Goal: Check status: Check status

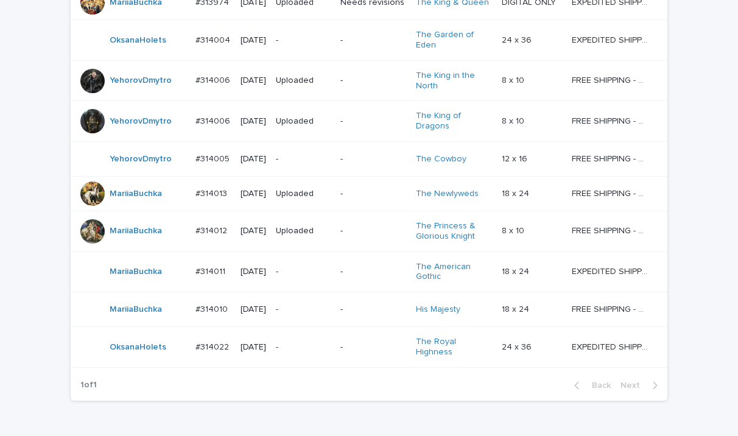
scroll to position [744, 0]
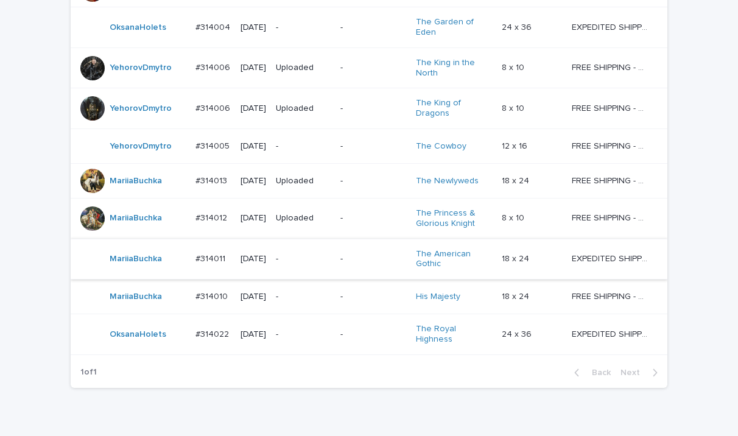
scroll to position [744, 0]
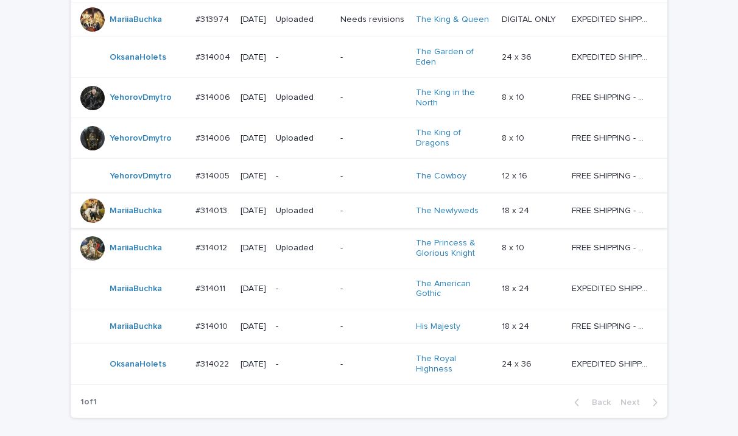
scroll to position [744, 0]
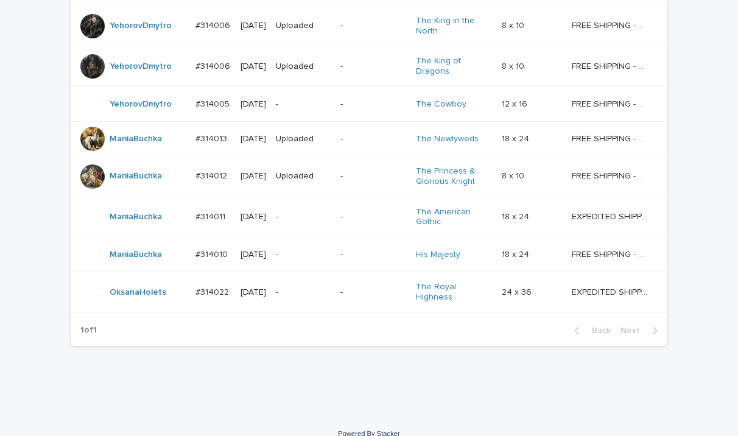
scroll to position [744, 0]
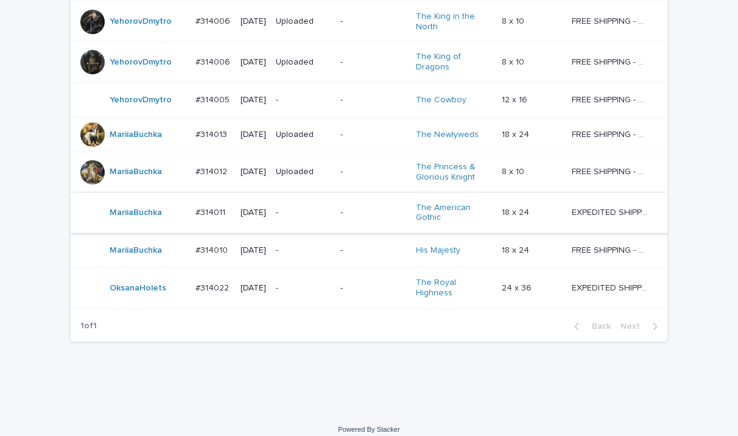
scroll to position [744, 0]
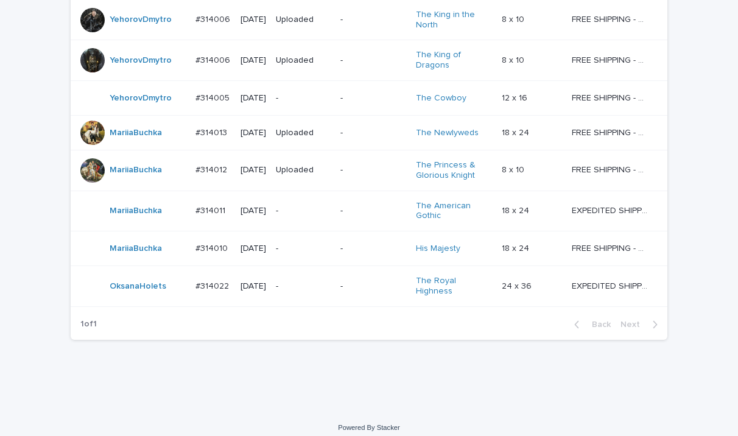
drag, startPoint x: 286, startPoint y: 402, endPoint x: 243, endPoint y: 393, distance: 44.2
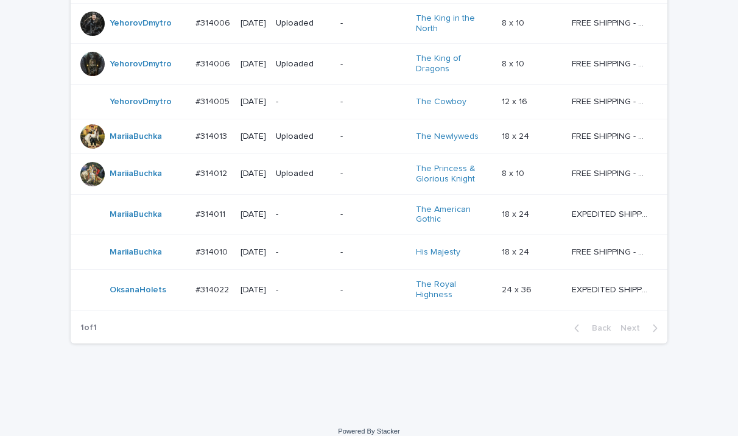
scroll to position [744, 0]
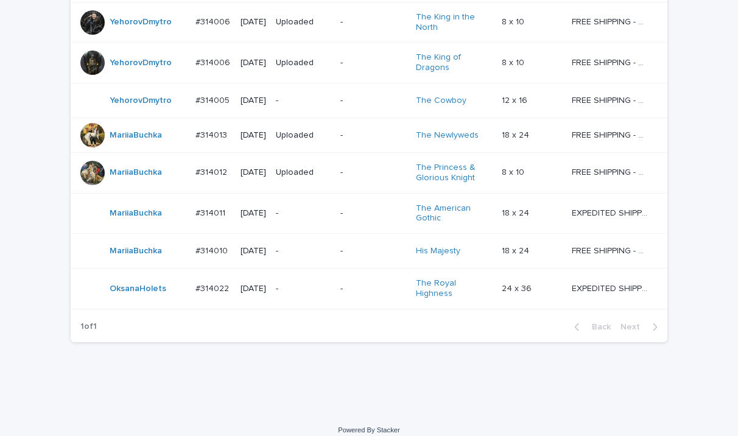
scroll to position [744, 0]
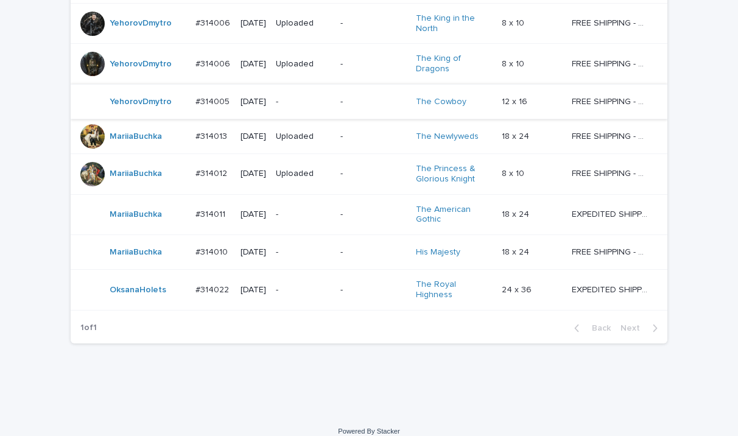
scroll to position [744, 0]
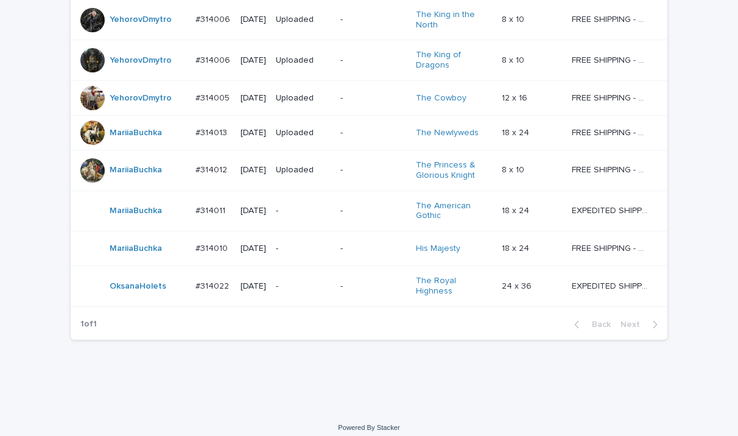
click at [320, 281] on p "-" at bounding box center [303, 286] width 55 height 10
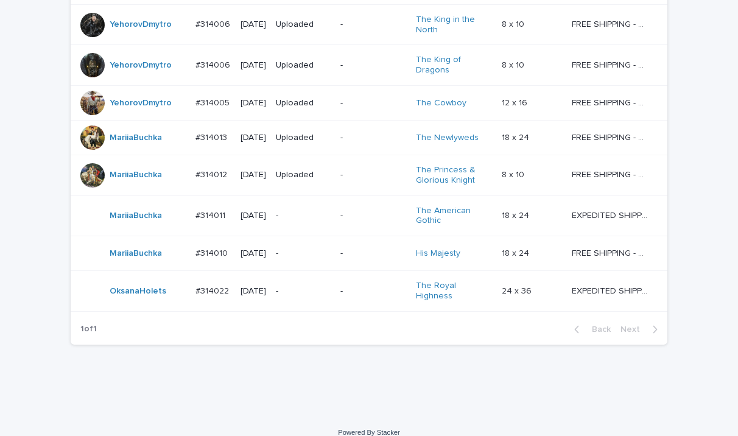
scroll to position [744, 0]
